Goal: Navigation & Orientation: Find specific page/section

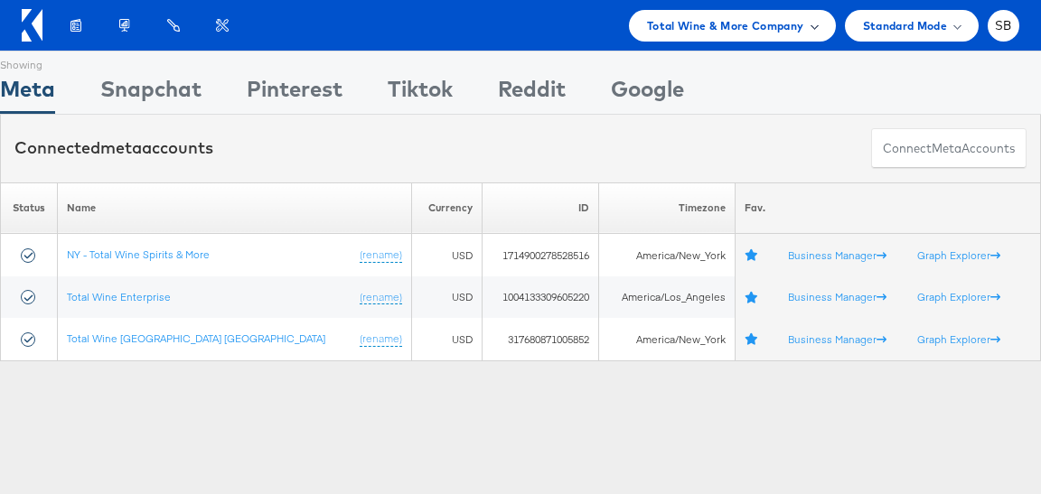
click at [686, 12] on div "Total Wine & More Company" at bounding box center [732, 26] width 207 height 32
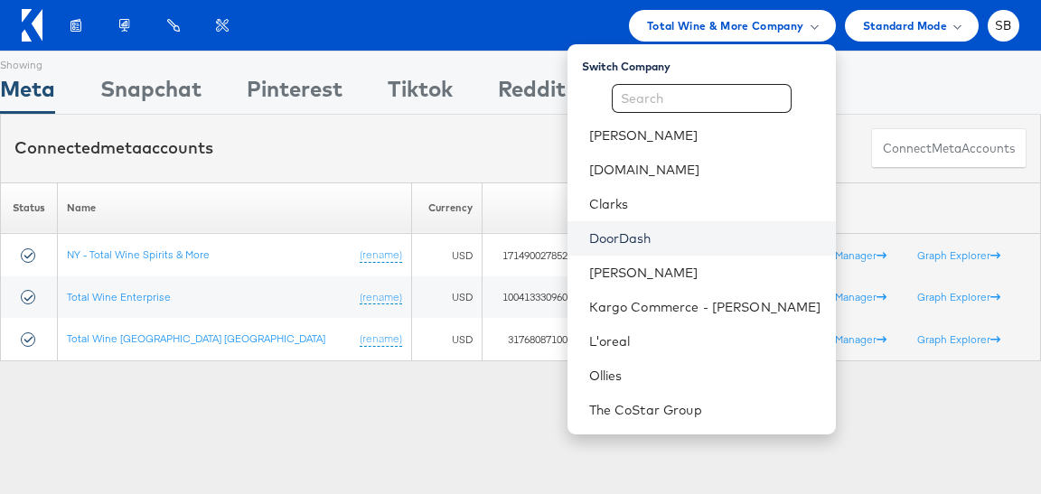
click at [673, 237] on link "DoorDash" at bounding box center [705, 239] width 232 height 18
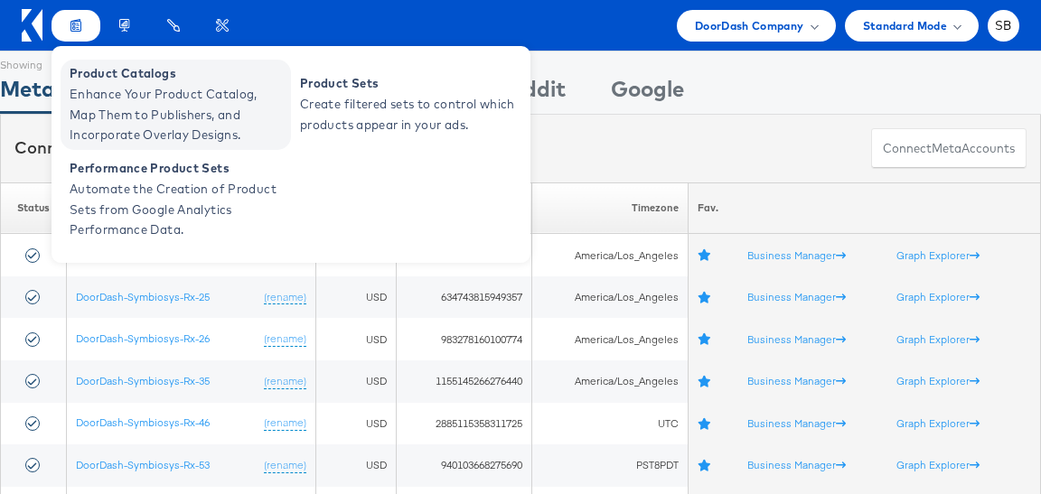
click at [143, 101] on span "Enhance Your Product Catalog, Map Them to Publishers, and Incorporate Overlay D…" at bounding box center [178, 114] width 217 height 61
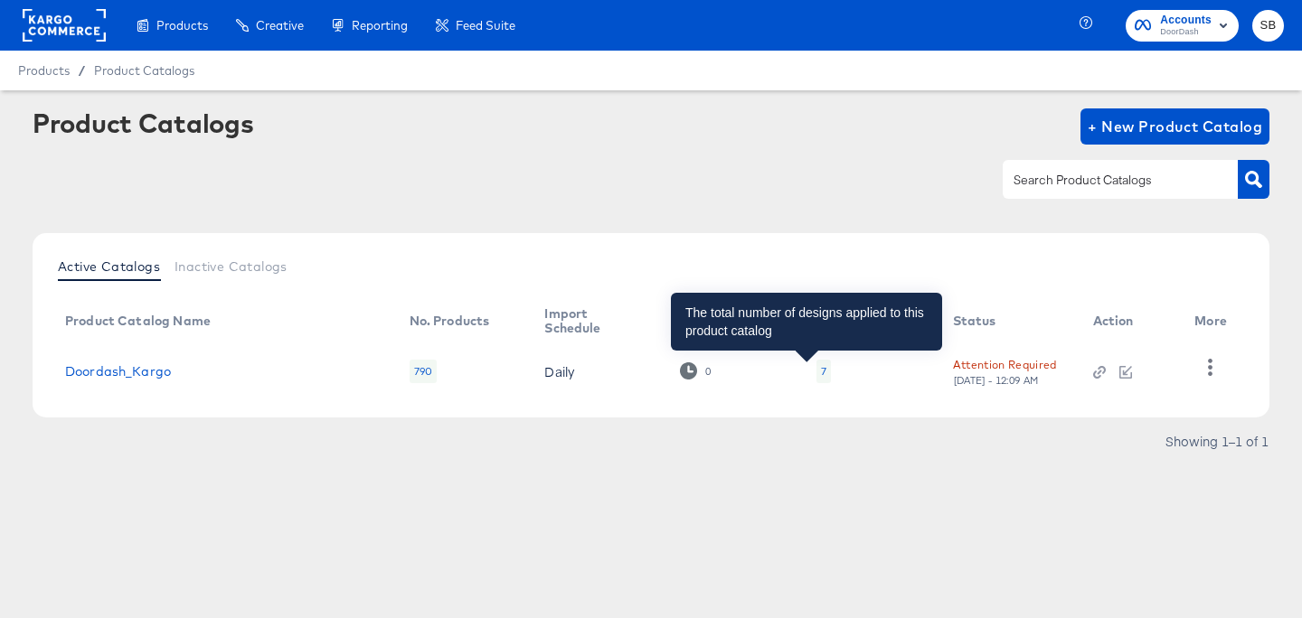
click at [821, 370] on div "7" at bounding box center [823, 371] width 5 height 14
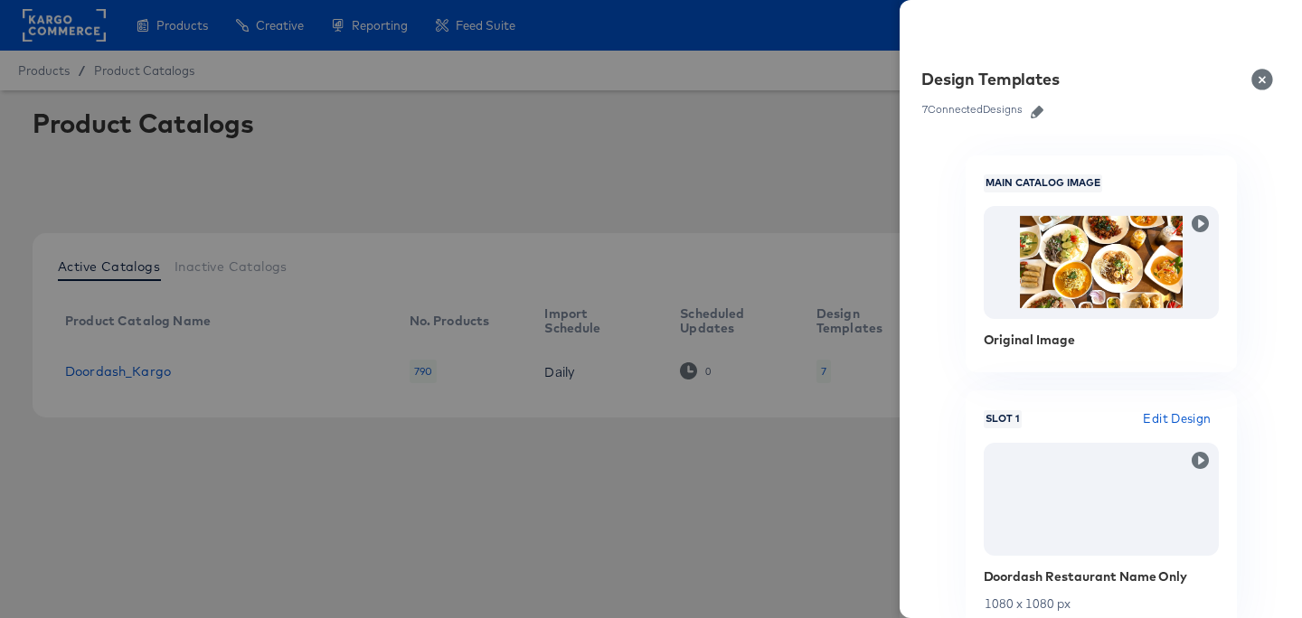
click at [782, 155] on div at bounding box center [651, 309] width 1302 height 618
